Goal: Transaction & Acquisition: Obtain resource

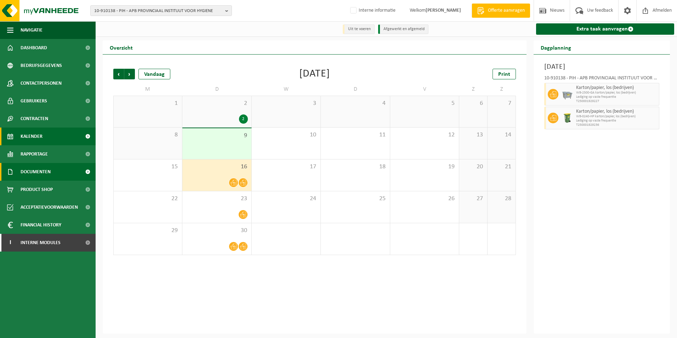
click at [47, 169] on span "Documenten" at bounding box center [36, 172] width 30 height 18
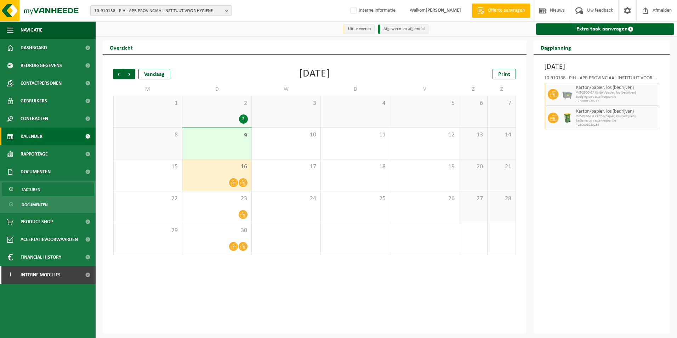
click at [40, 190] on span "Facturen" at bounding box center [31, 189] width 19 height 13
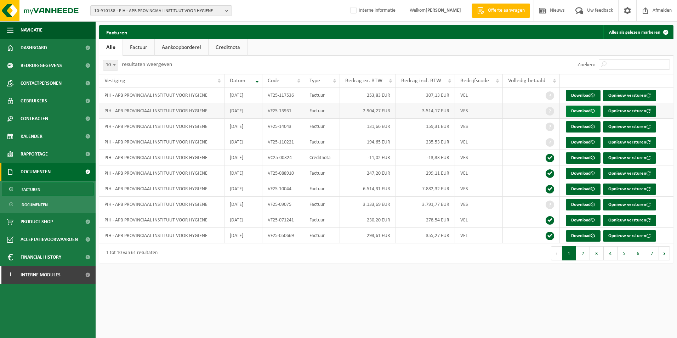
click at [583, 113] on link "Download" at bounding box center [583, 111] width 35 height 11
click at [580, 157] on link "Download" at bounding box center [583, 157] width 35 height 11
click at [582, 254] on button "2" at bounding box center [583, 253] width 14 height 14
click at [575, 206] on link "Download" at bounding box center [583, 204] width 35 height 11
click at [599, 255] on button "3" at bounding box center [597, 253] width 14 height 14
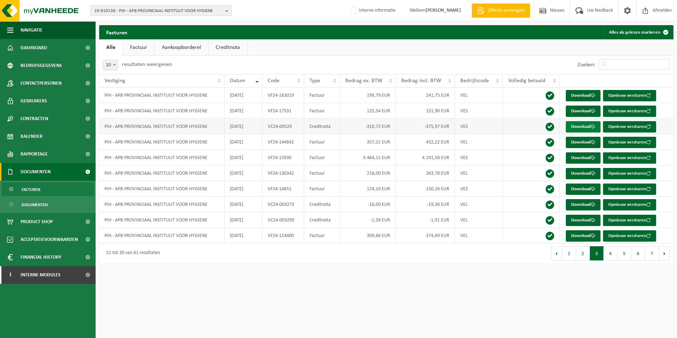
click at [571, 128] on link "Download" at bounding box center [583, 126] width 35 height 11
click at [37, 154] on span "Rapportage" at bounding box center [34, 154] width 27 height 18
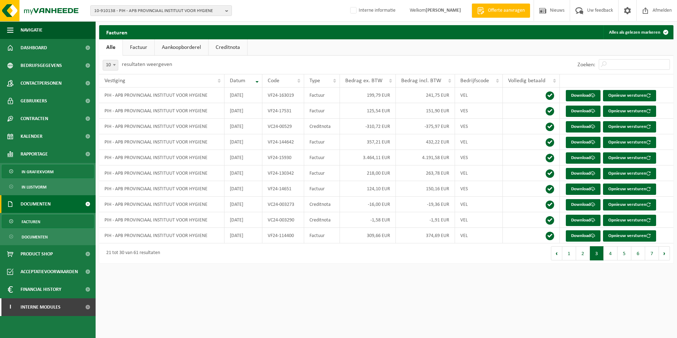
click at [36, 172] on span "In grafiekvorm" at bounding box center [38, 171] width 32 height 13
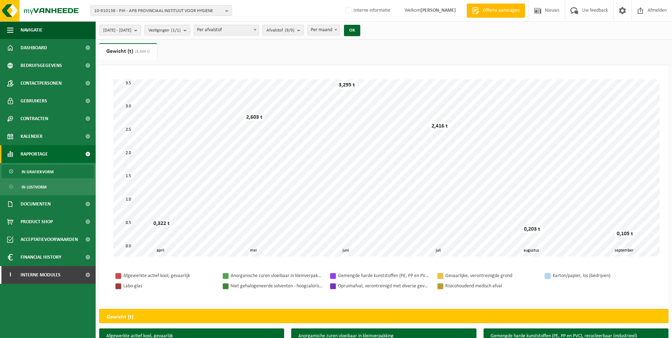
click at [141, 30] on b "submit" at bounding box center [137, 30] width 6 height 10
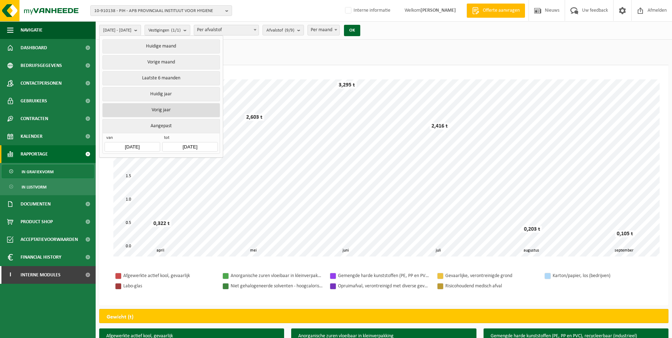
click at [166, 106] on button "Vorig jaar" at bounding box center [160, 110] width 117 height 14
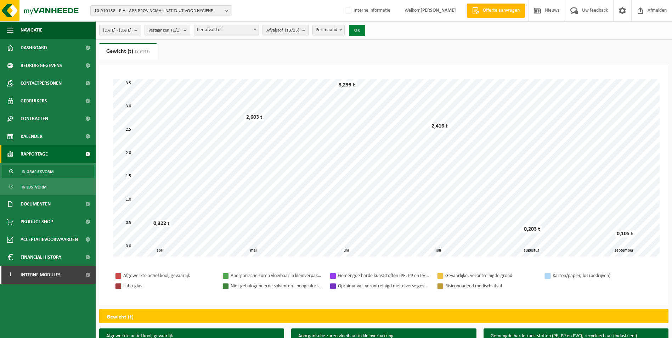
click at [365, 30] on button "OK" at bounding box center [357, 30] width 16 height 11
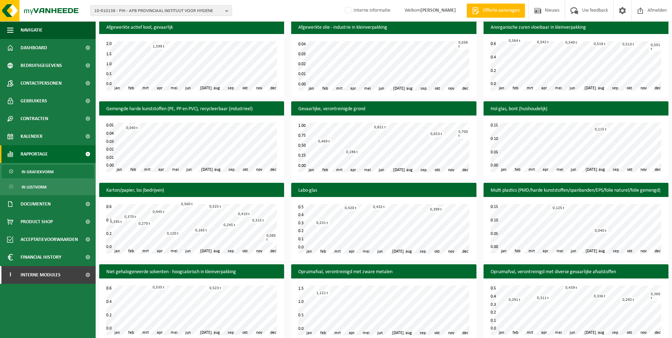
scroll to position [283, 0]
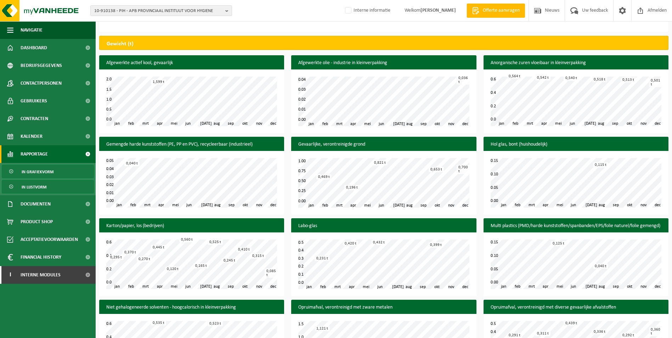
click at [44, 184] on span "In lijstvorm" at bounding box center [34, 186] width 25 height 13
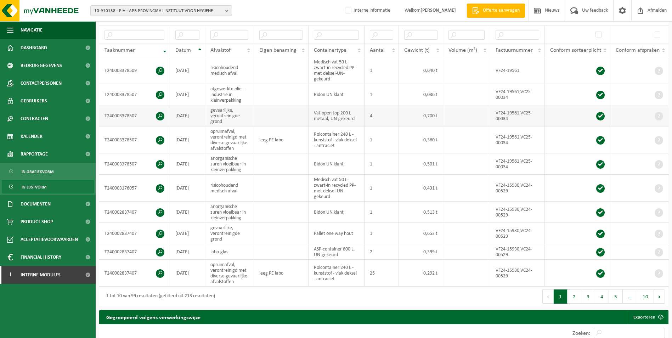
scroll to position [142, 0]
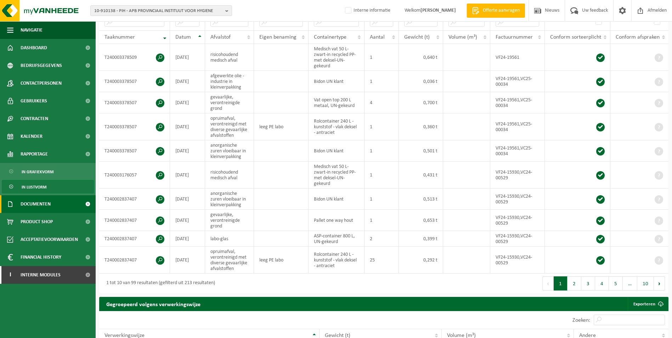
click at [50, 204] on span "Documenten" at bounding box center [36, 204] width 30 height 18
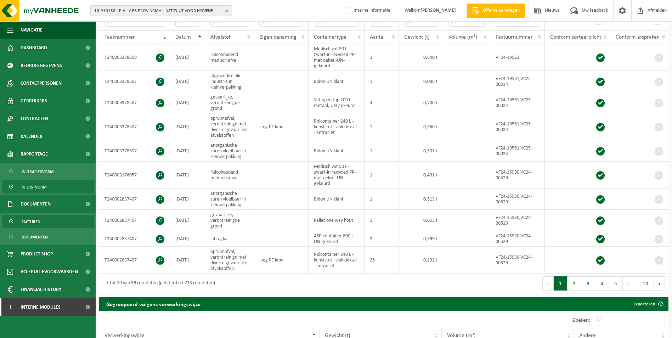
click at [35, 220] on span "Facturen" at bounding box center [31, 221] width 19 height 13
